Goal: Task Accomplishment & Management: Manage account settings

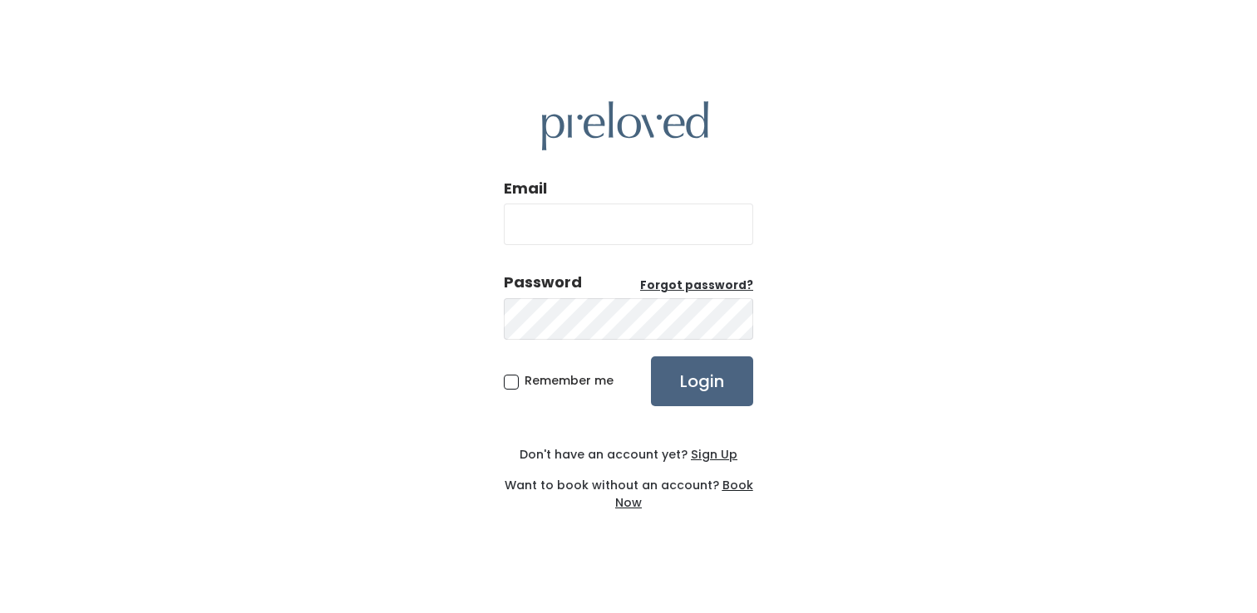
type input "[EMAIL_ADDRESS][DOMAIN_NAME]"
click at [729, 381] on input "Login" at bounding box center [702, 382] width 102 height 50
click at [692, 381] on input "Login" at bounding box center [702, 382] width 102 height 50
click at [699, 371] on input "Login" at bounding box center [702, 382] width 102 height 50
